Goal: Use online tool/utility

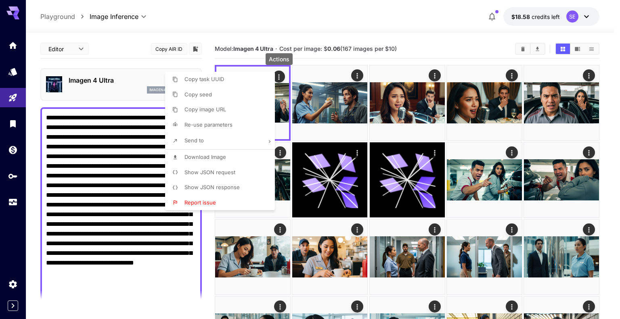
scroll to position [242, 0]
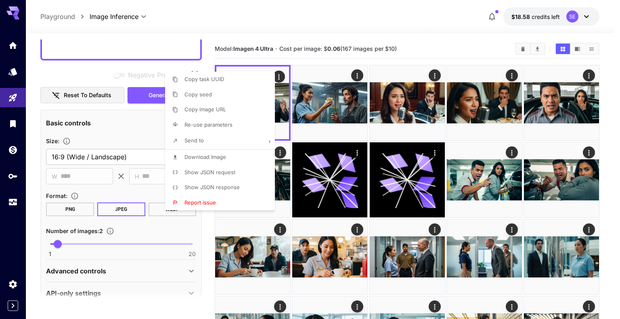
click at [107, 42] on div at bounding box center [310, 159] width 620 height 319
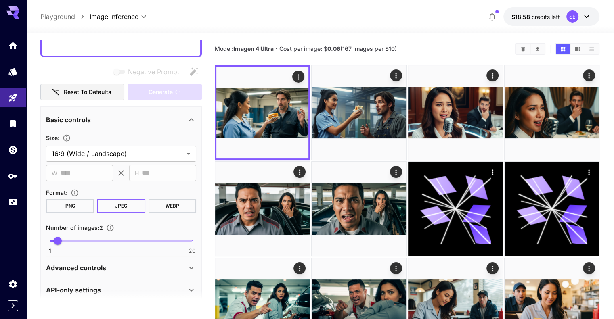
scroll to position [74, 0]
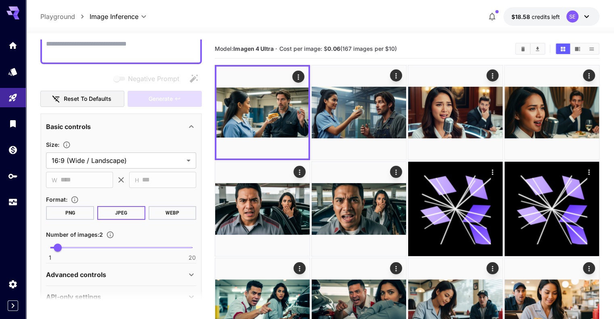
paste textarea "**********"
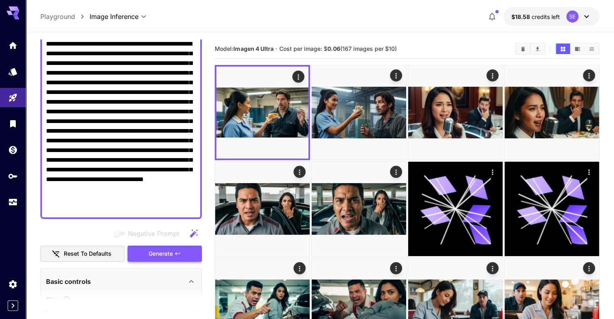
type textarea "**********"
click at [163, 253] on span "Generate" at bounding box center [161, 254] width 24 height 10
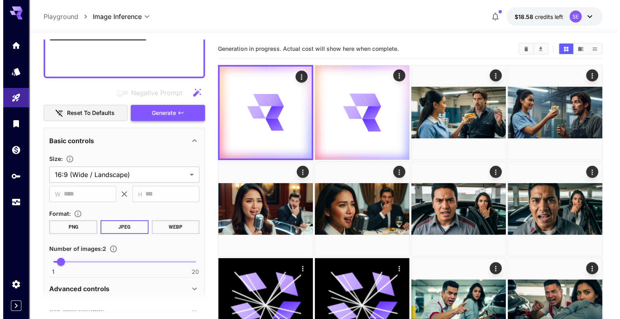
scroll to position [235, 0]
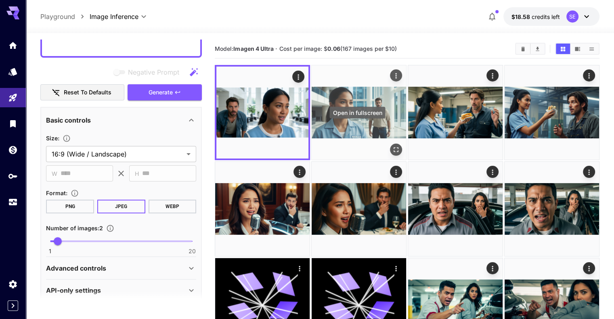
click at [392, 146] on icon "Open in fullscreen" at bounding box center [396, 150] width 8 height 8
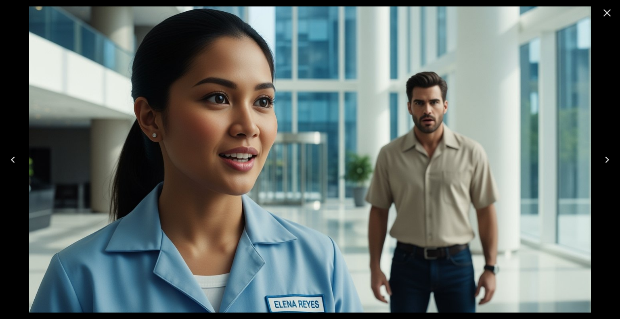
click at [605, 13] on icon "Close" at bounding box center [607, 12] width 13 height 13
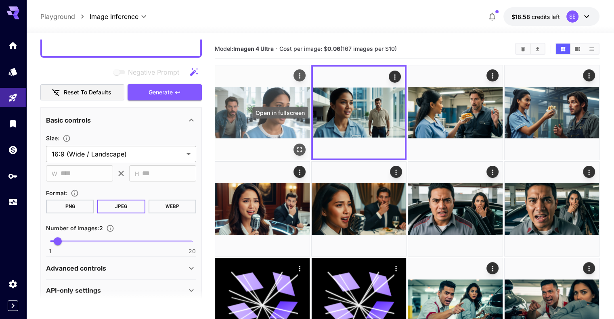
click at [295, 146] on icon "Open in fullscreen" at bounding box center [299, 150] width 8 height 8
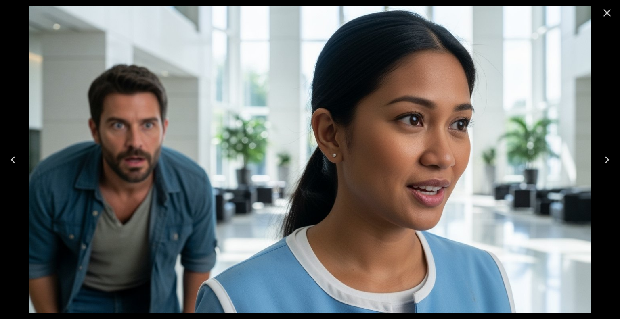
click at [609, 14] on icon "Close" at bounding box center [607, 13] width 8 height 8
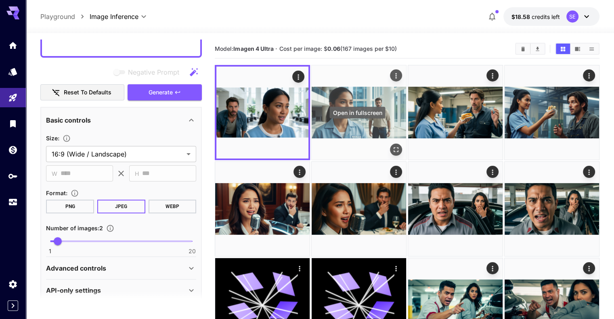
click at [392, 146] on icon "Open in fullscreen" at bounding box center [396, 150] width 8 height 8
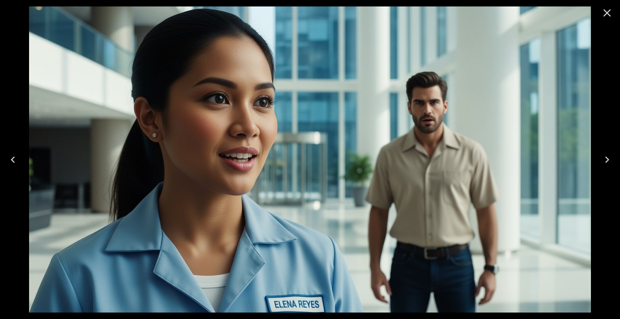
click at [614, 14] on button "Close" at bounding box center [606, 12] width 19 height 19
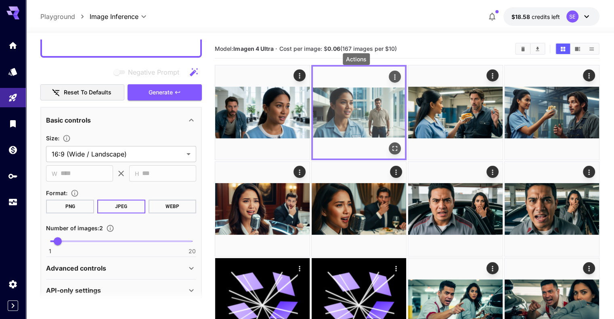
click at [391, 76] on icon "Actions" at bounding box center [395, 77] width 8 height 8
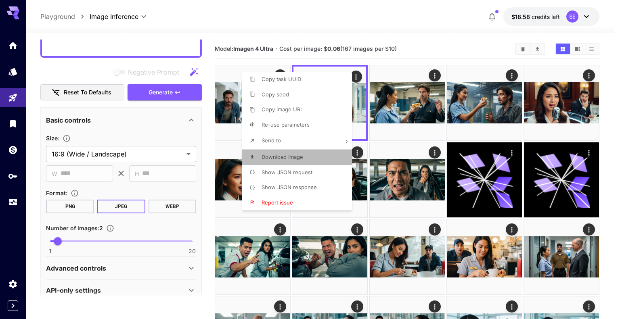
click at [305, 156] on li "Download Image" at bounding box center [299, 157] width 115 height 15
